Goal: Task Accomplishment & Management: Use online tool/utility

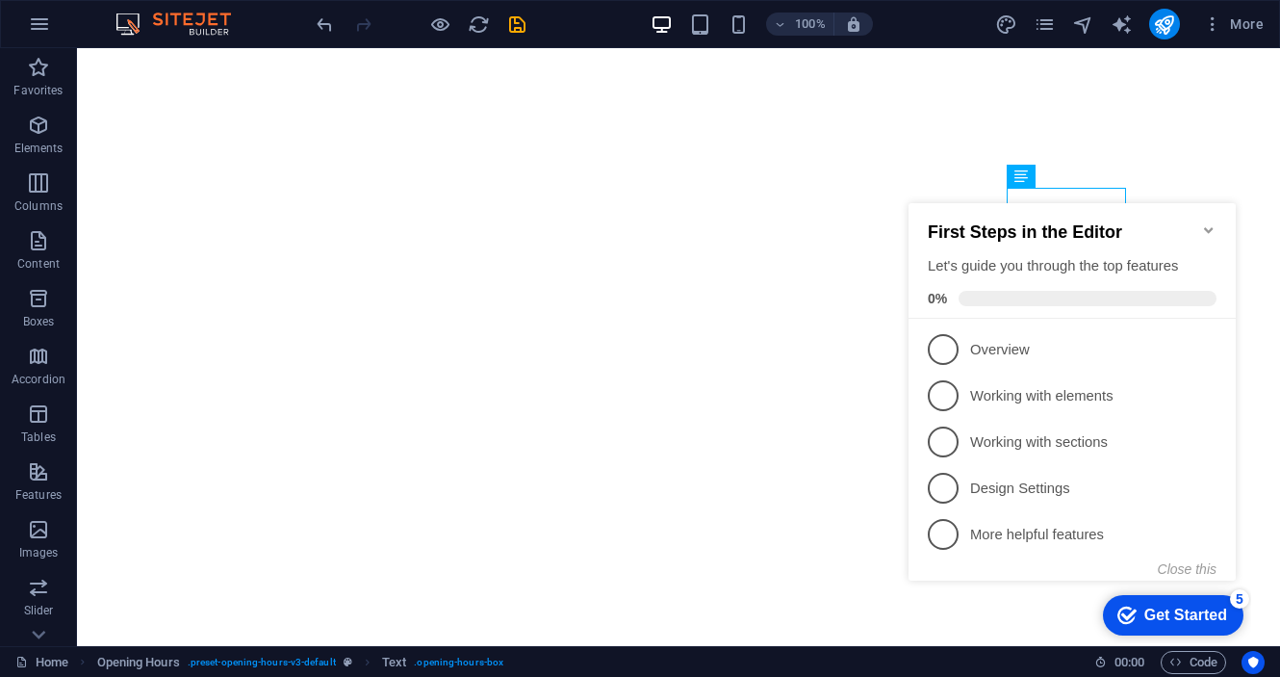
click at [1212, 222] on icon "Minimize checklist" at bounding box center [1208, 229] width 15 height 15
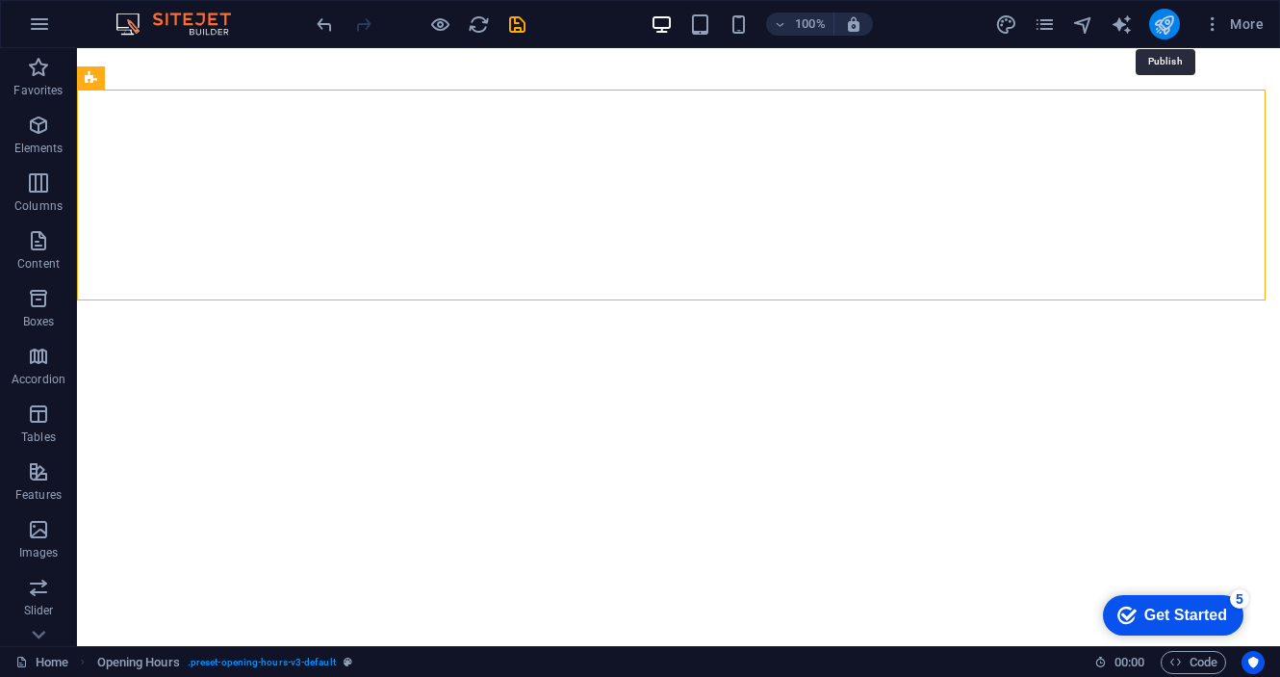
click at [1169, 27] on icon "publish" at bounding box center [1164, 24] width 22 height 22
